Goal: Find specific page/section: Find specific page/section

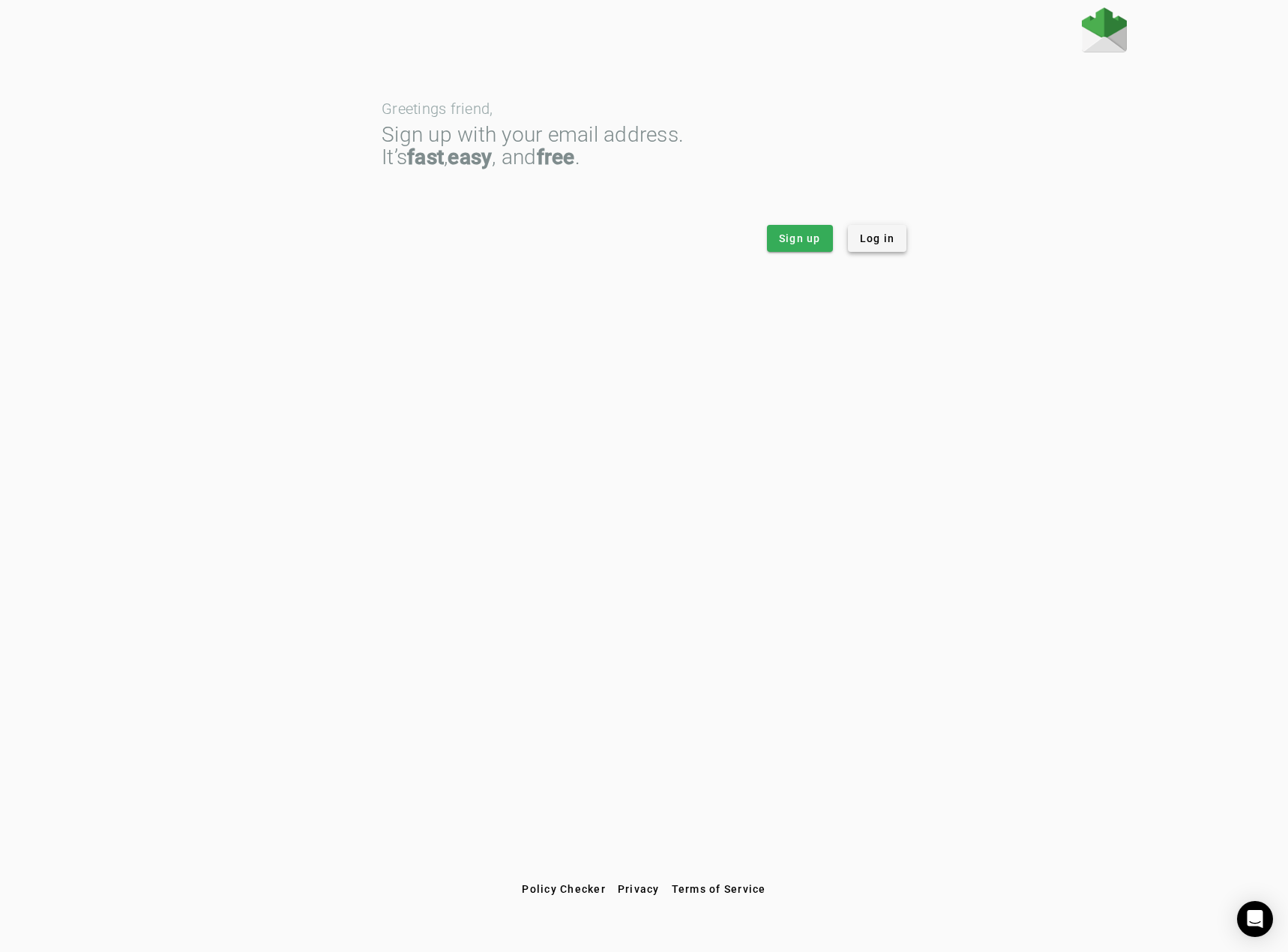
click at [903, 246] on span at bounding box center [878, 238] width 59 height 36
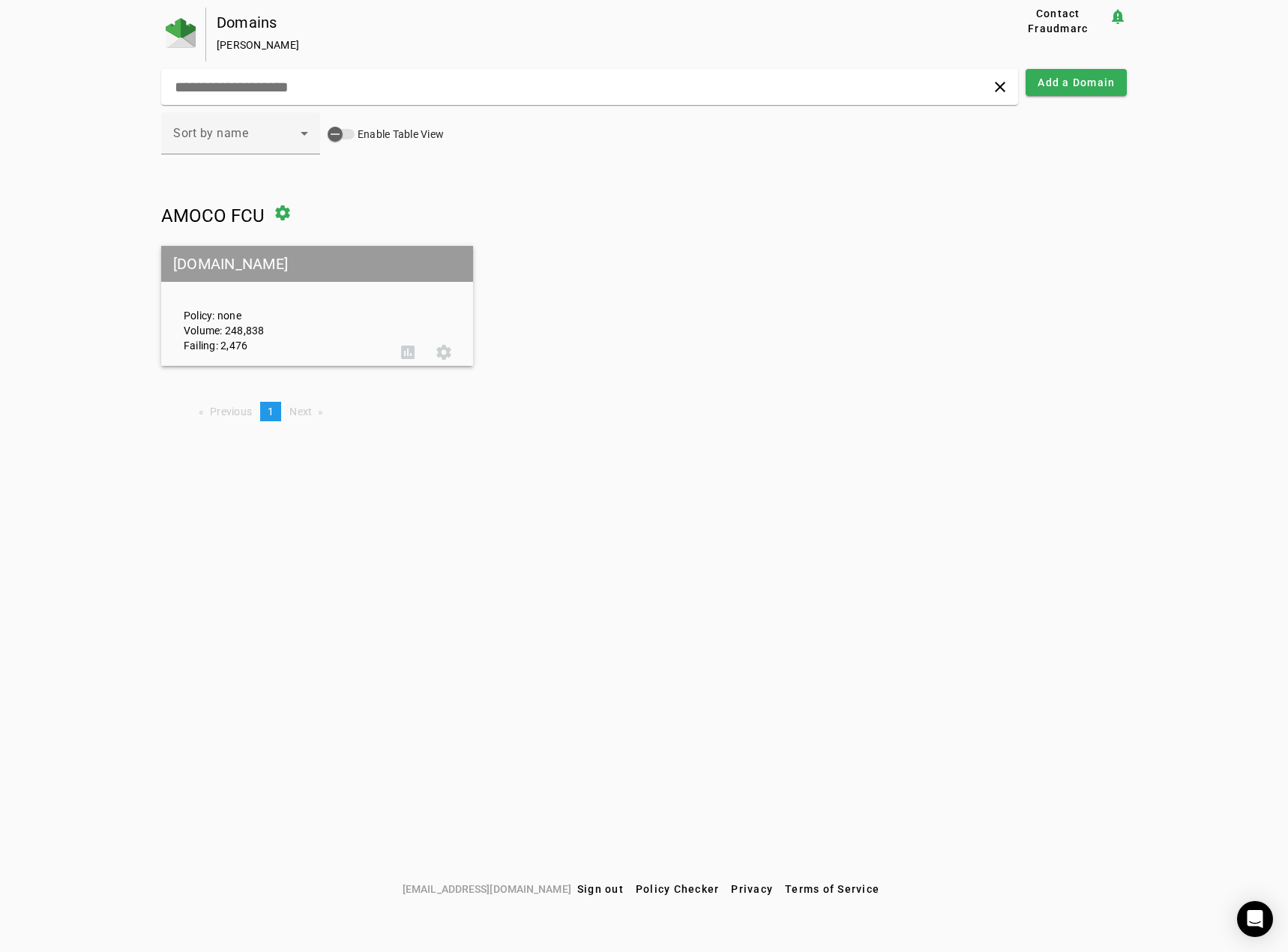
click at [242, 269] on mat-grid-tile-header "[DOMAIN_NAME]" at bounding box center [317, 264] width 312 height 36
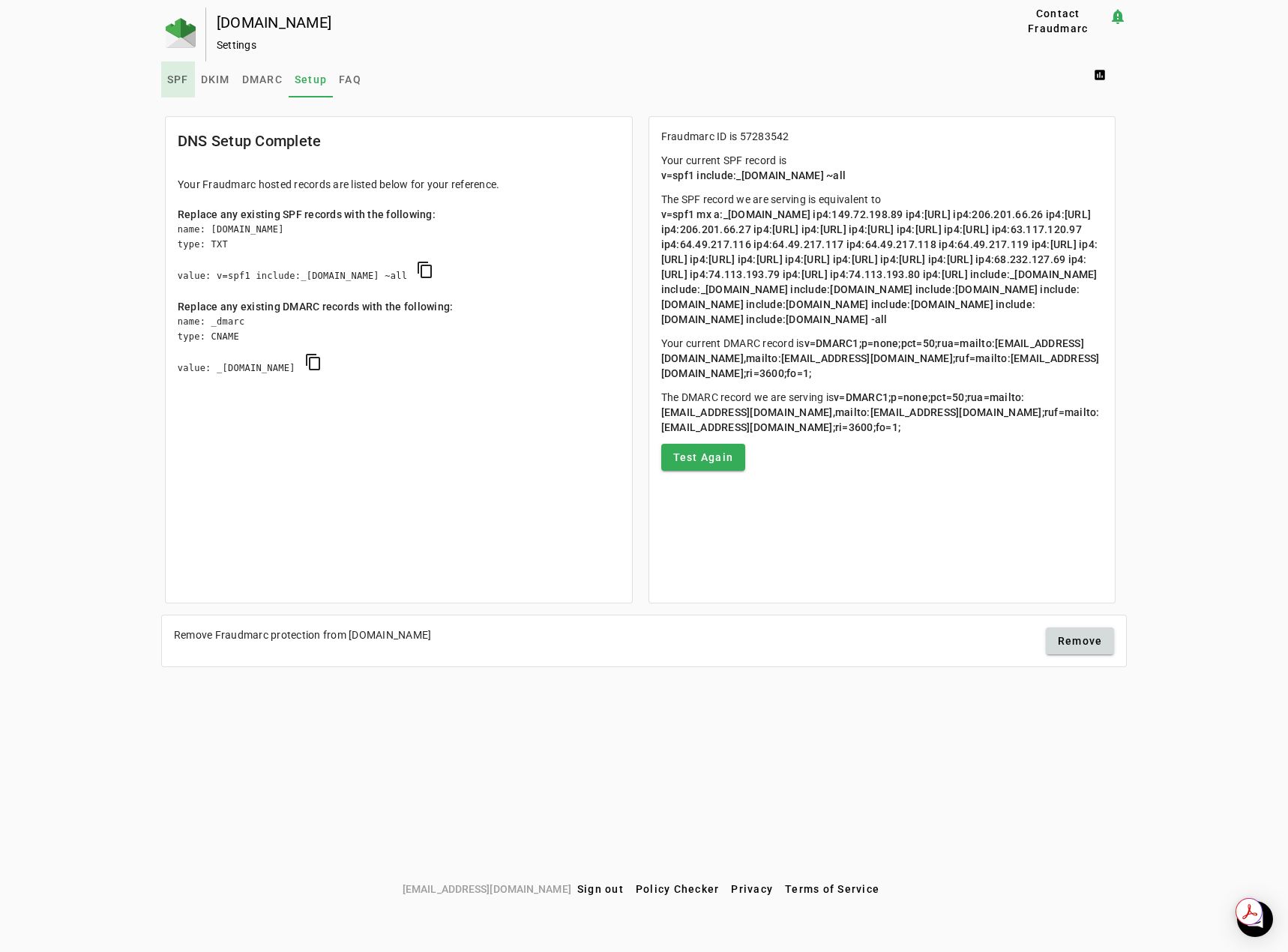
click at [175, 81] on span "SPF" at bounding box center [178, 79] width 22 height 11
